Goal: Navigation & Orientation: Find specific page/section

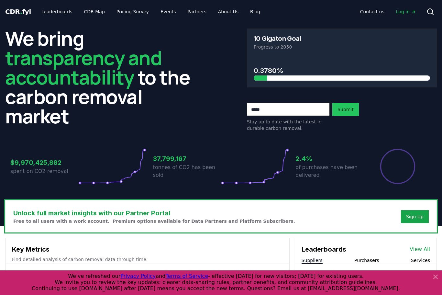
click at [407, 12] on span "Log in" at bounding box center [406, 11] width 20 height 6
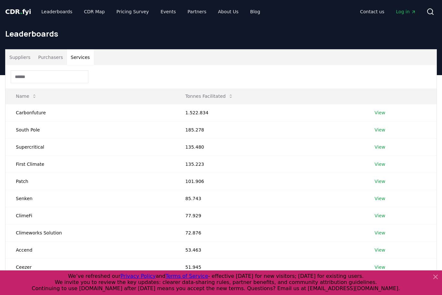
click at [69, 57] on button "Services" at bounding box center [80, 57] width 27 height 16
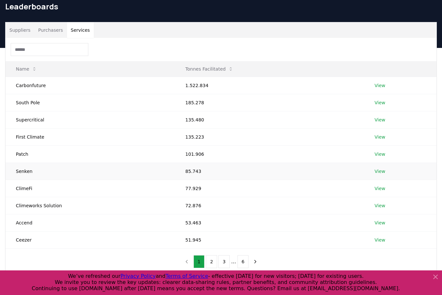
scroll to position [83, 0]
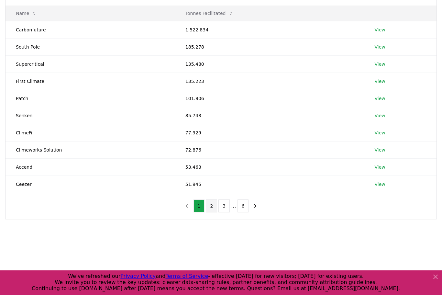
click at [214, 204] on button "2" at bounding box center [211, 205] width 11 height 13
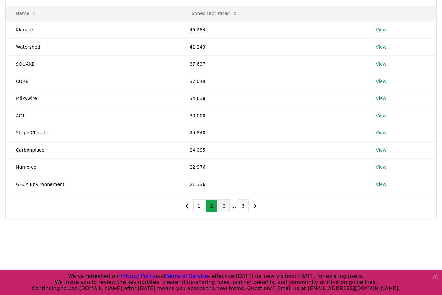
click at [227, 205] on button "3" at bounding box center [223, 205] width 11 height 13
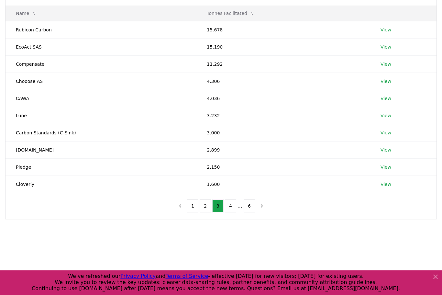
click at [240, 205] on li "..." at bounding box center [239, 206] width 5 height 8
click at [228, 204] on button "4" at bounding box center [230, 205] width 11 height 13
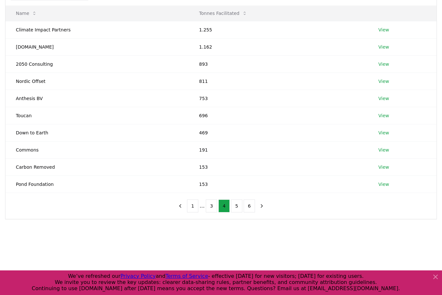
scroll to position [0, 0]
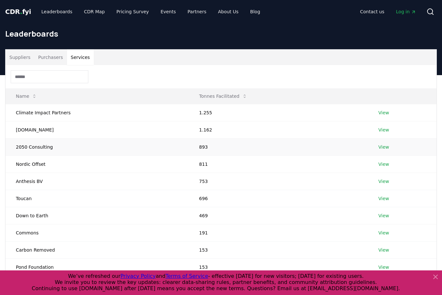
click at [43, 150] on td "2050 Consulting" at bounding box center [96, 146] width 183 height 17
